Goal: Information Seeking & Learning: Learn about a topic

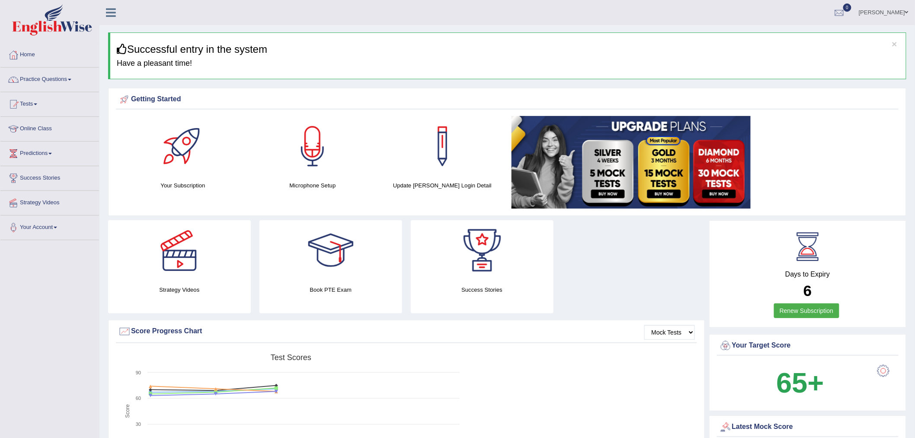
click at [71, 80] on span at bounding box center [69, 80] width 3 height 2
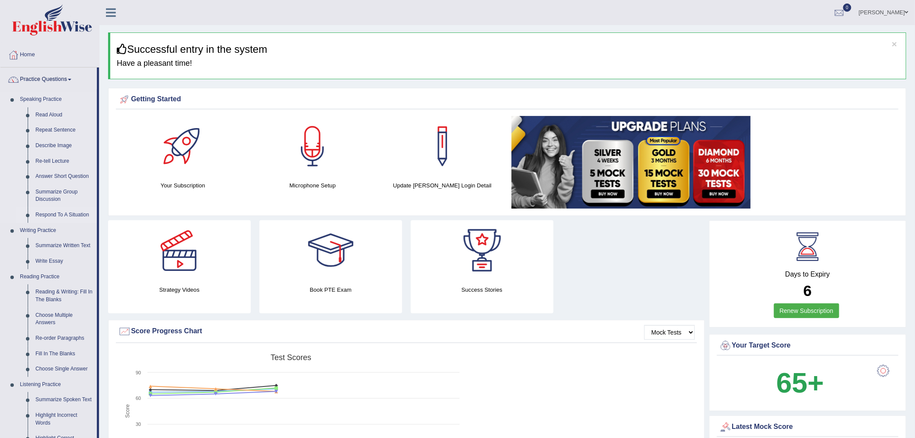
click at [64, 212] on link "Respond To A Situation" at bounding box center [64, 215] width 65 height 16
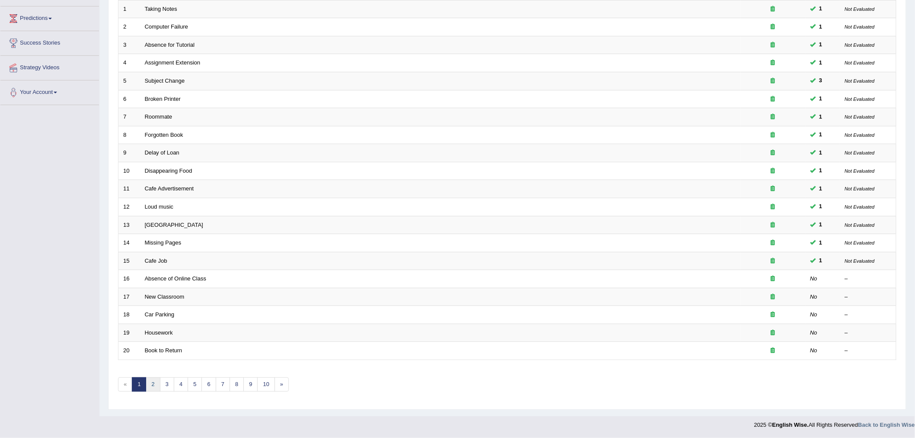
click at [154, 388] on link "2" at bounding box center [153, 384] width 14 height 14
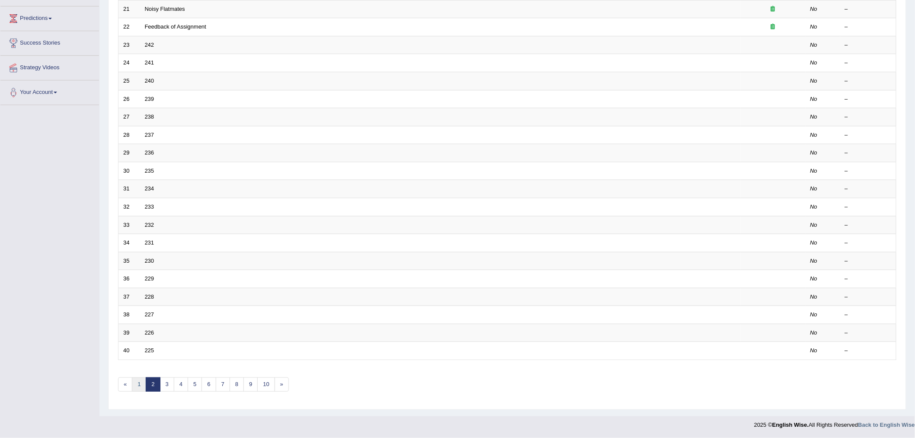
click at [141, 387] on link "1" at bounding box center [139, 384] width 14 height 14
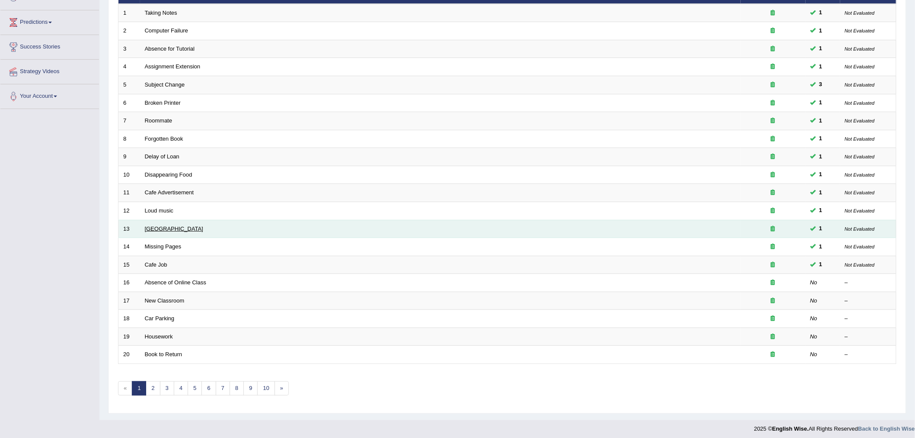
click at [165, 227] on link "[GEOGRAPHIC_DATA]" at bounding box center [174, 228] width 58 height 6
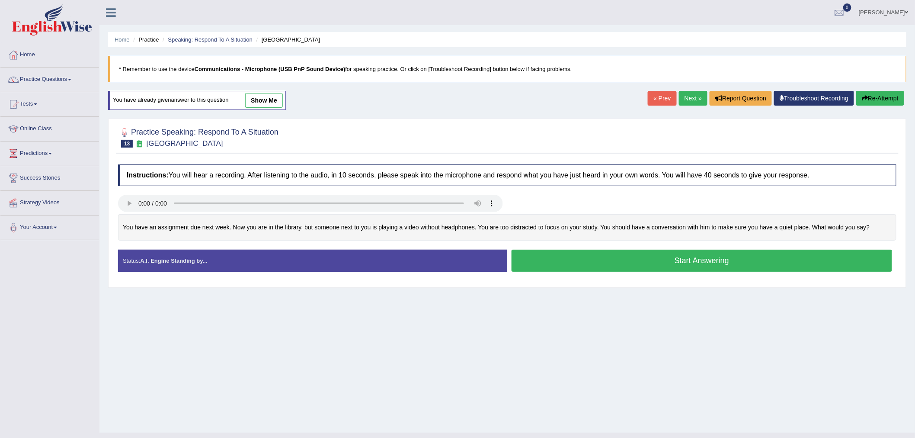
click at [270, 99] on link "show me" at bounding box center [264, 100] width 38 height 15
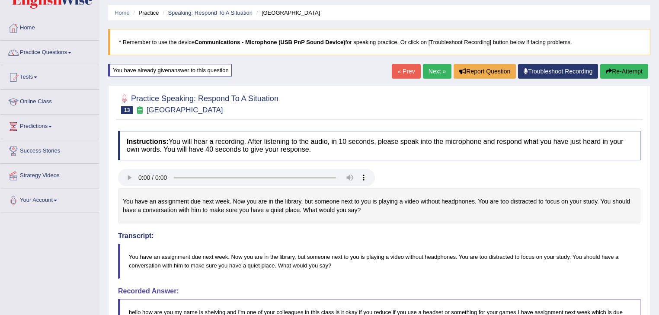
scroll to position [26, 0]
click at [36, 32] on link "Home" at bounding box center [49, 27] width 99 height 22
